Goal: Task Accomplishment & Management: Complete application form

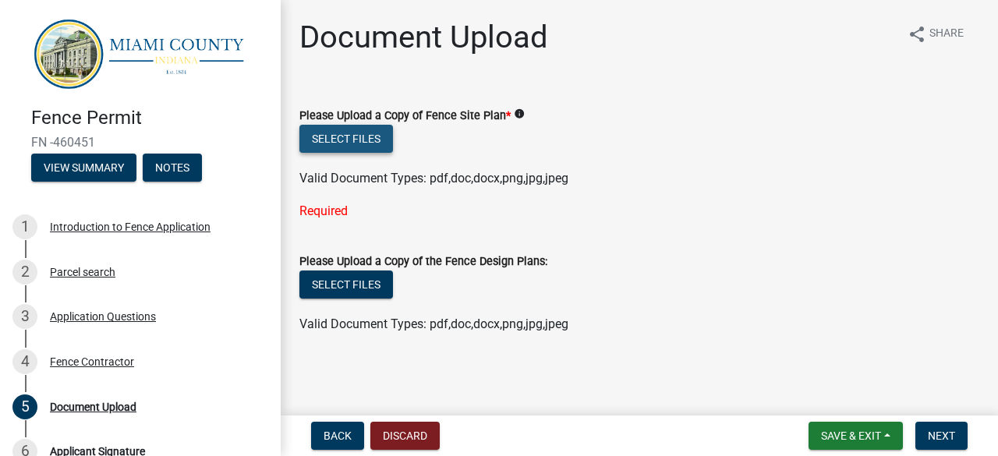
click at [352, 140] on button "Select files" at bounding box center [346, 139] width 94 height 28
click at [363, 138] on button "Select files" at bounding box center [346, 139] width 94 height 28
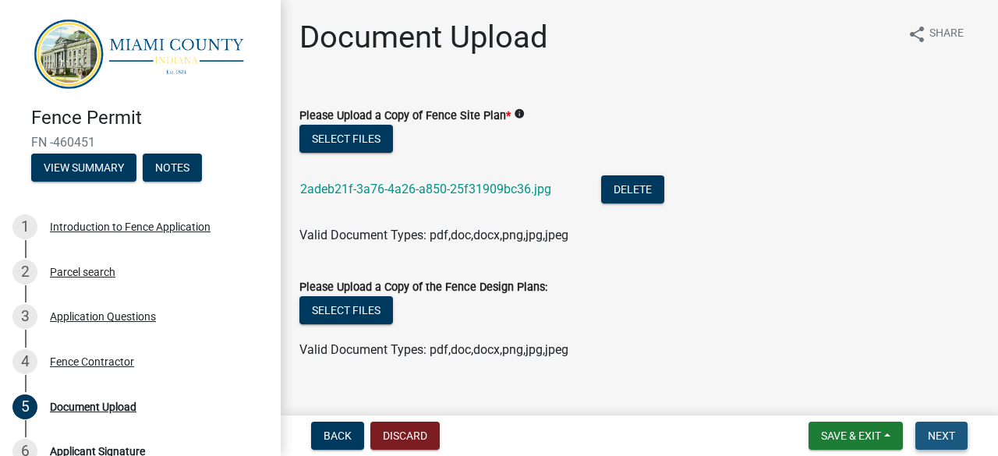
click at [958, 430] on button "Next" at bounding box center [942, 436] width 52 height 28
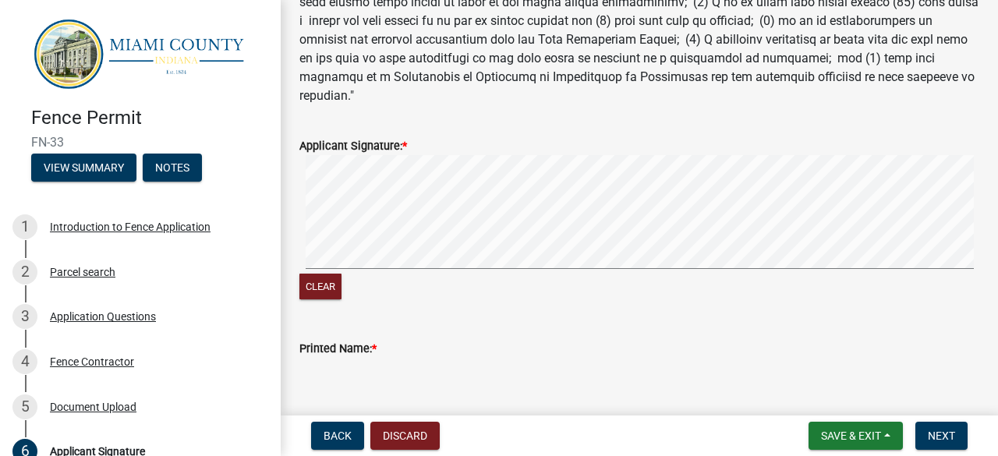
scroll to position [384, 0]
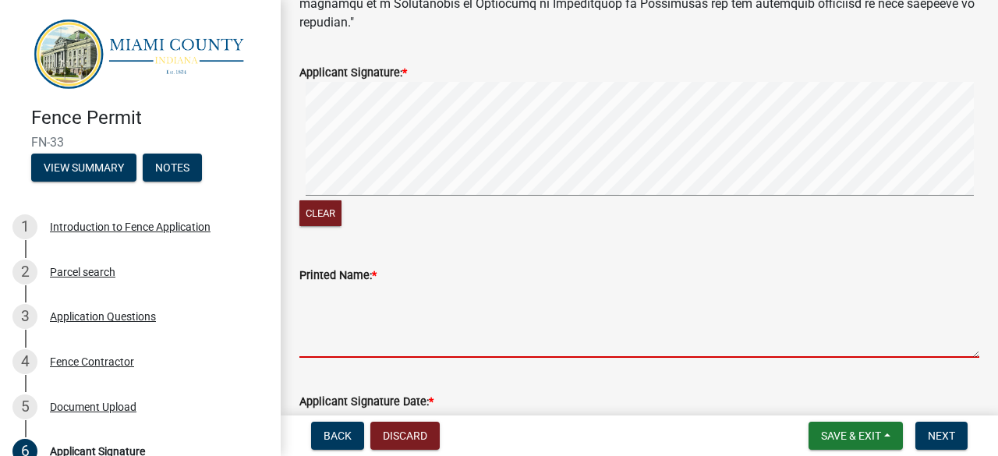
click at [388, 334] on textarea "Printed Name: *" at bounding box center [639, 321] width 680 height 73
click at [374, 336] on textarea "Printed Name: *" at bounding box center [639, 321] width 680 height 73
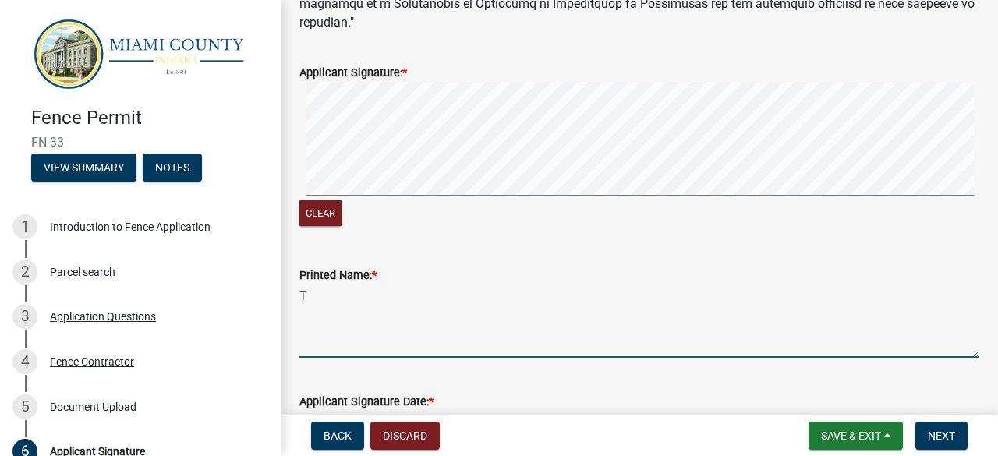
click at [374, 336] on textarea "T" at bounding box center [639, 321] width 680 height 73
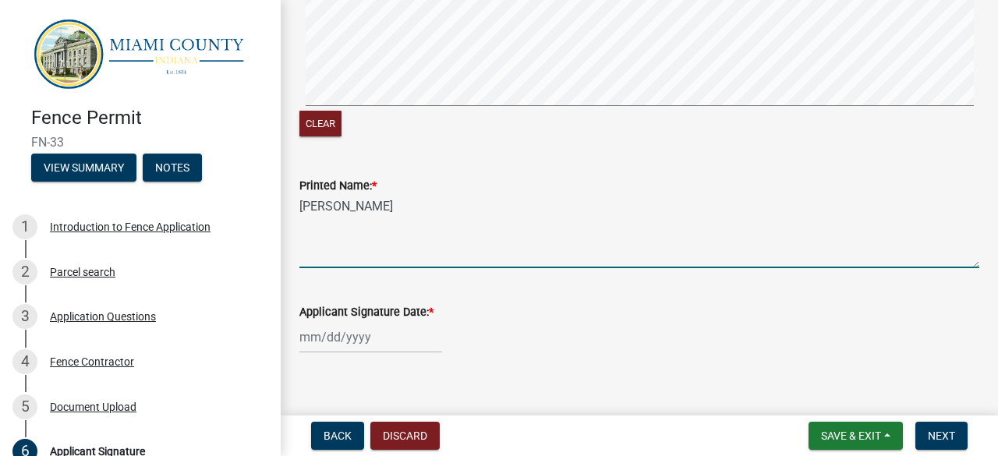
scroll to position [492, 0]
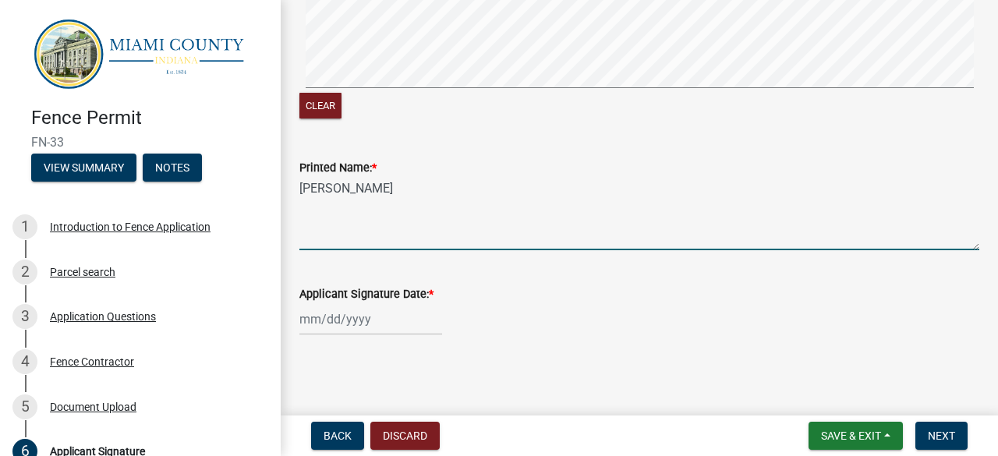
type textarea "[PERSON_NAME]"
click at [367, 311] on div at bounding box center [370, 319] width 143 height 32
select select "8"
select select "2025"
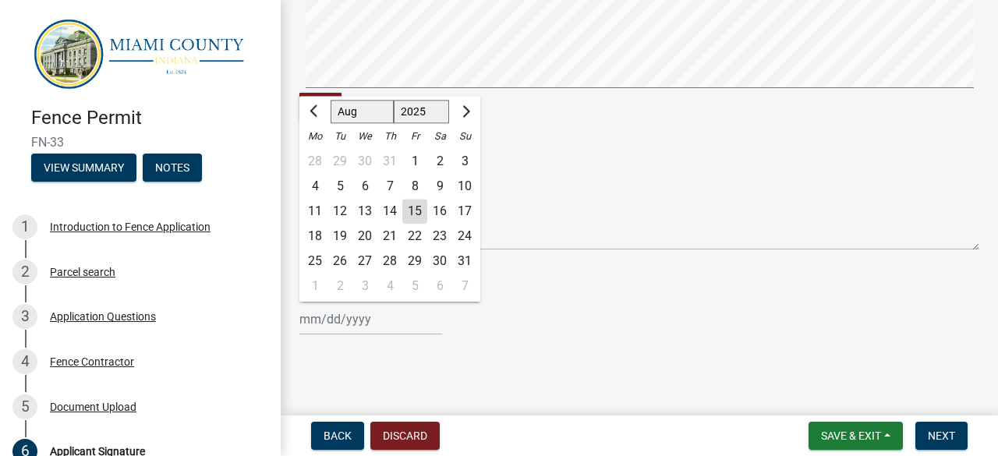
click at [407, 208] on div "15" at bounding box center [414, 211] width 25 height 25
type input "[DATE]"
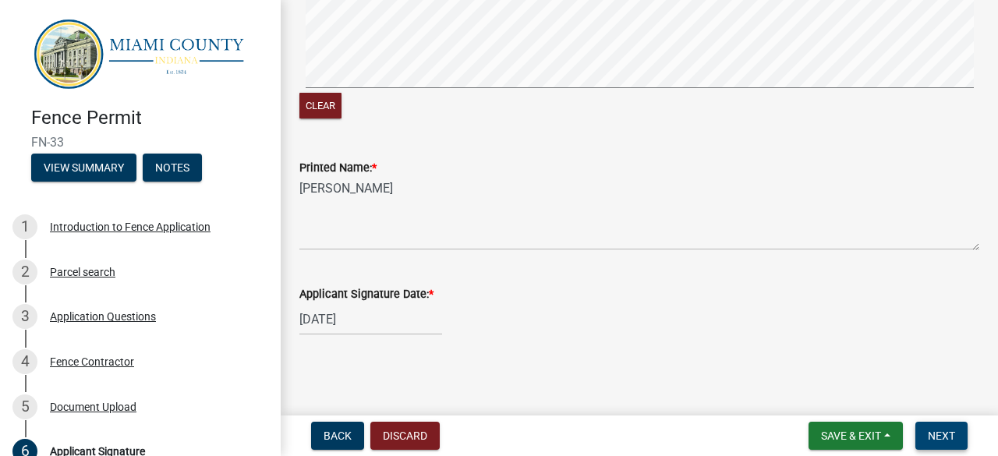
click at [945, 431] on span "Next" at bounding box center [941, 436] width 27 height 12
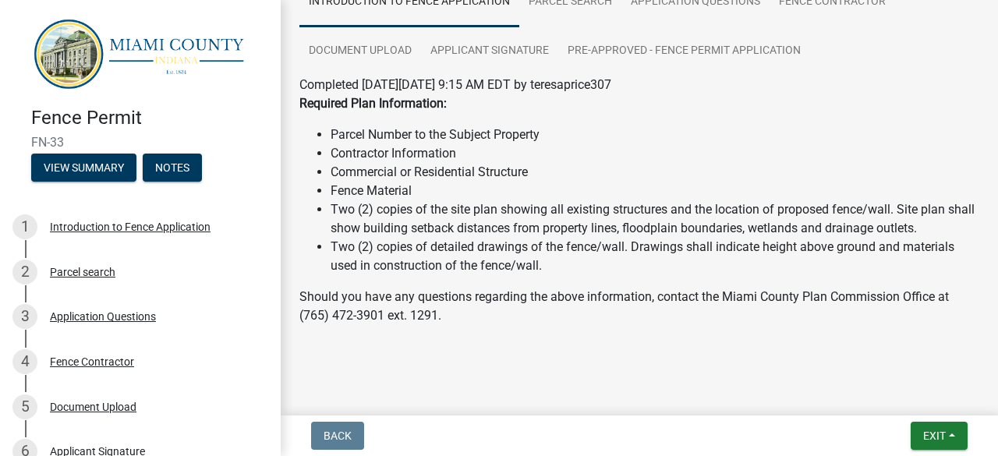
scroll to position [149, 0]
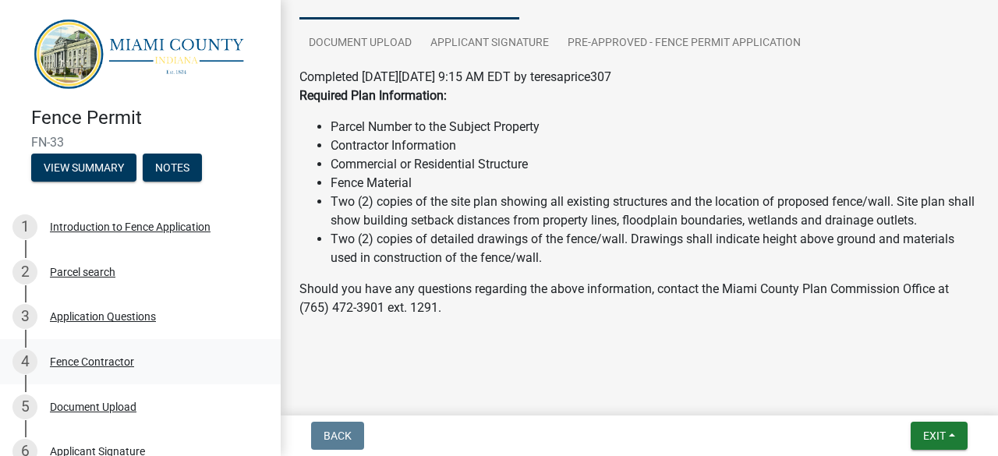
click at [236, 349] on div "4 Fence Contractor" at bounding box center [133, 361] width 243 height 25
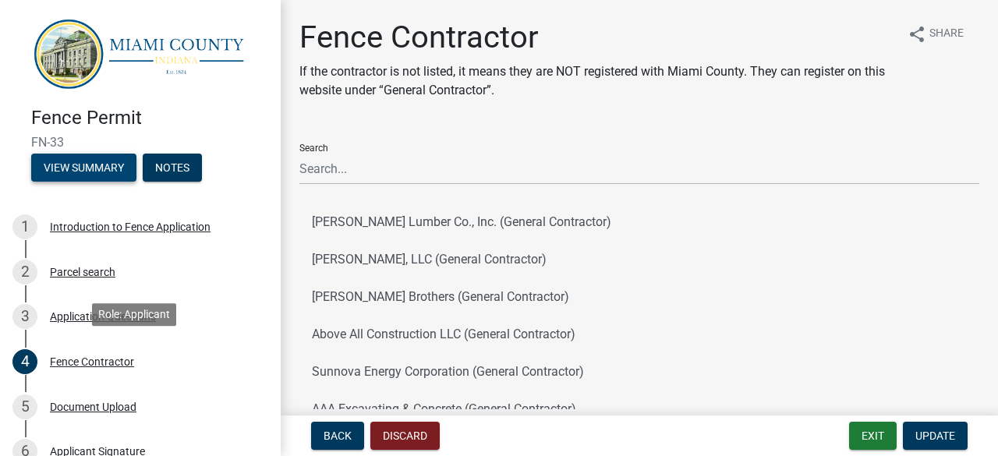
click at [103, 167] on button "View Summary" at bounding box center [83, 168] width 105 height 28
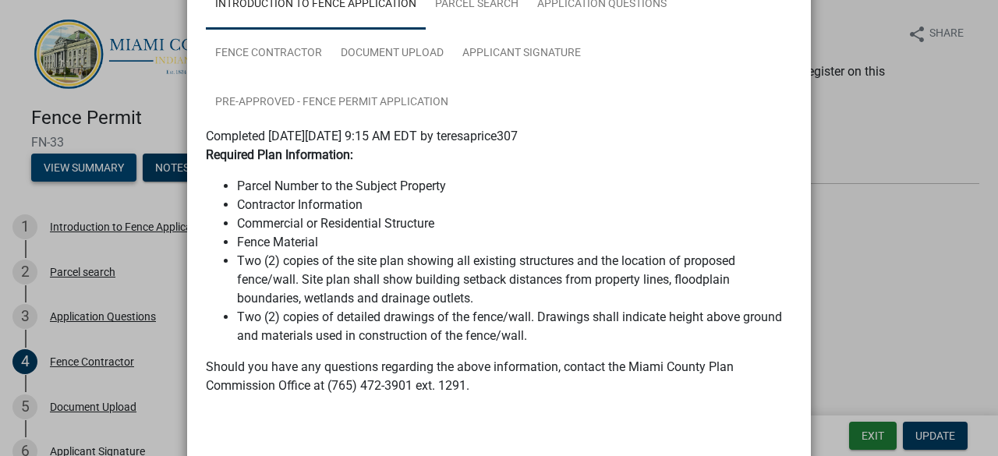
scroll to position [120, 0]
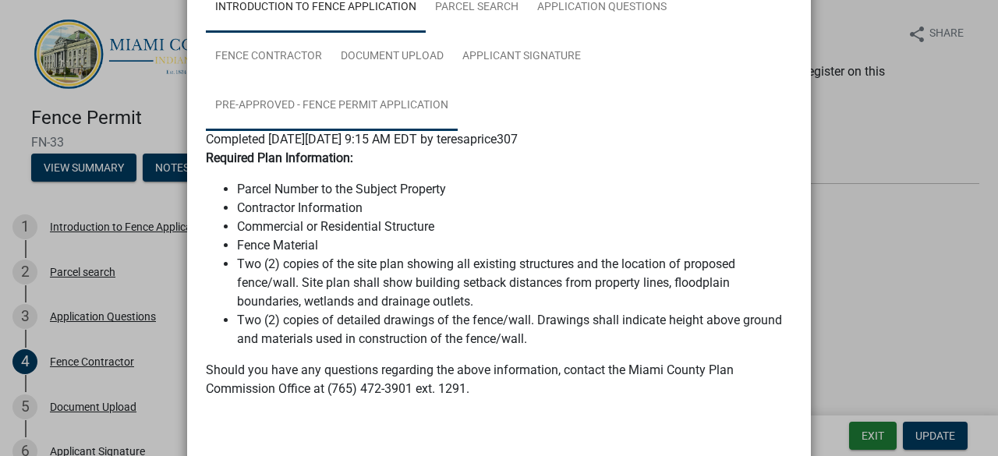
click at [392, 119] on link "Pre-Approved - Fence Permit Application" at bounding box center [332, 106] width 252 height 50
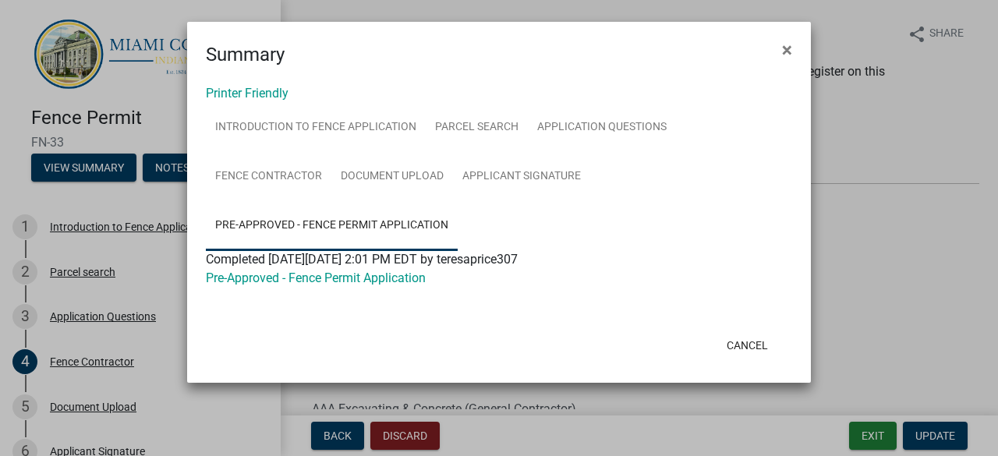
scroll to position [0, 0]
click at [408, 282] on link "Pre-Approved - Fence Permit Application" at bounding box center [316, 278] width 220 height 15
click at [777, 49] on button "×" at bounding box center [787, 50] width 35 height 44
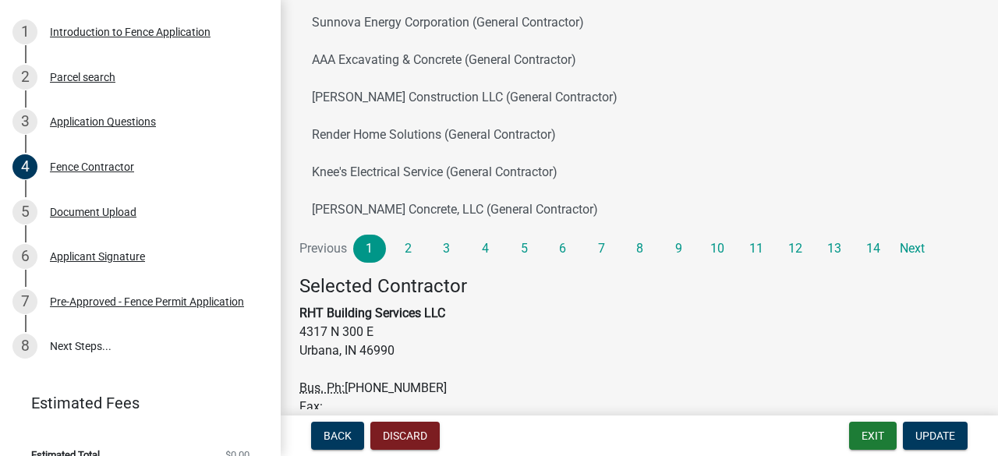
scroll to position [213, 0]
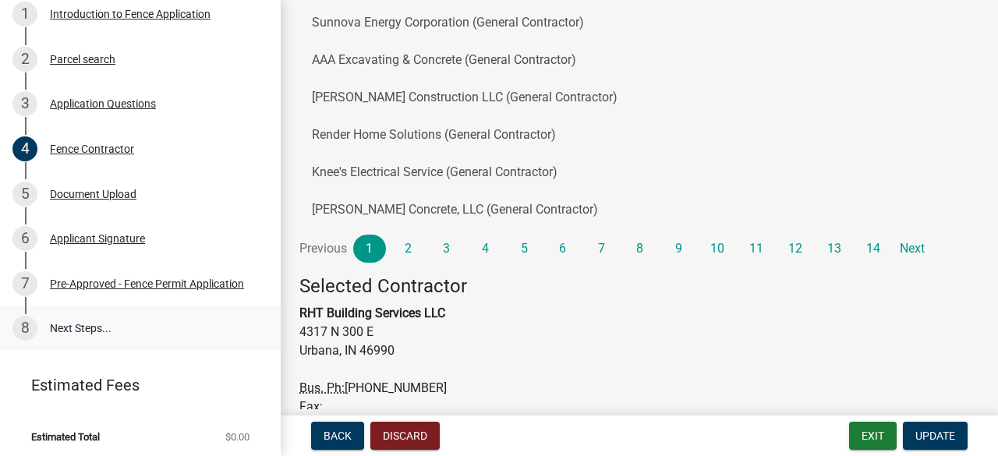
click at [90, 326] on link "8 Next Steps..." at bounding box center [140, 328] width 281 height 45
click at [96, 278] on div "Pre-Approved - Fence Permit Application" at bounding box center [147, 283] width 194 height 11
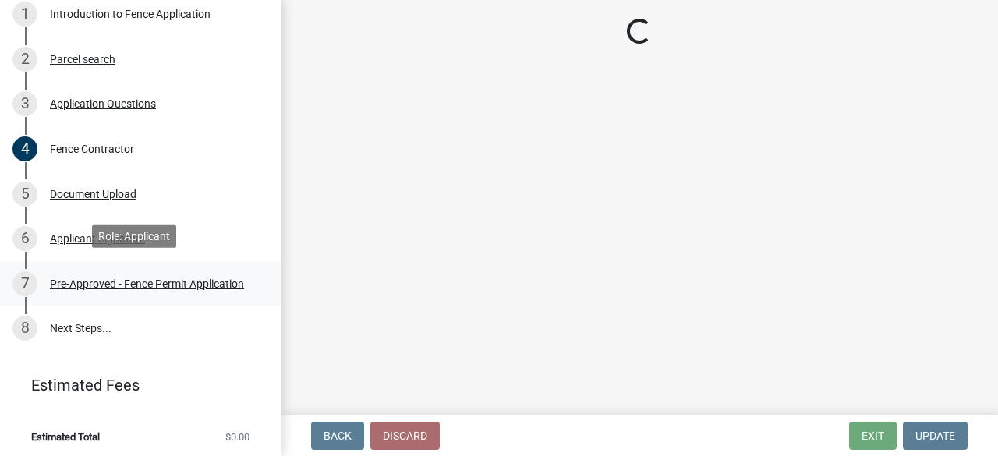
scroll to position [0, 0]
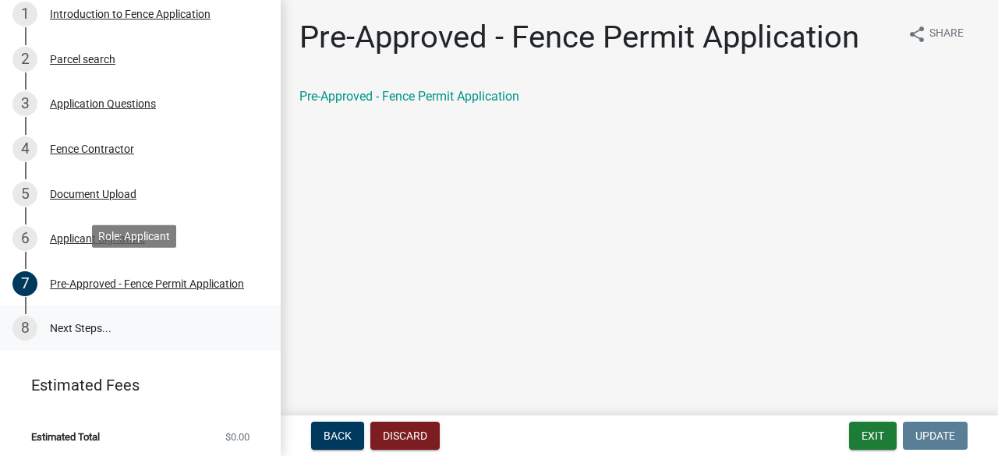
click at [80, 323] on link "8 Next Steps..." at bounding box center [140, 328] width 281 height 45
